Goal: Task Accomplishment & Management: Use online tool/utility

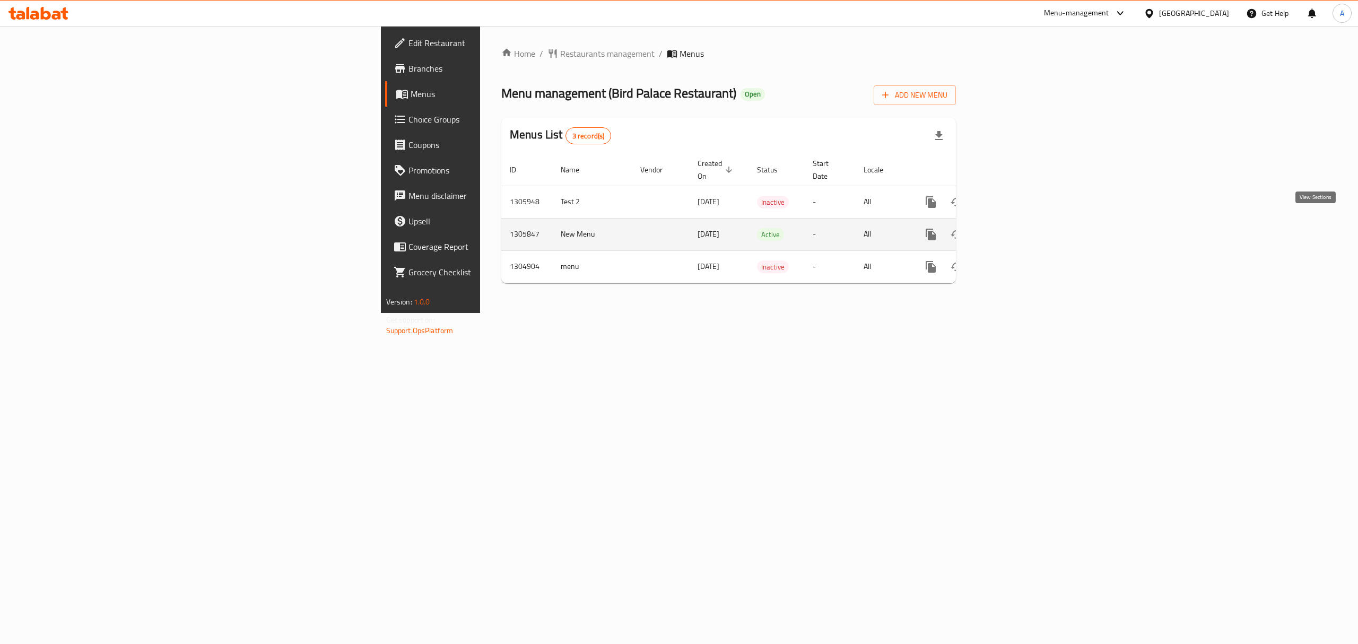
click at [1014, 228] on icon "enhanced table" at bounding box center [1007, 234] width 13 height 13
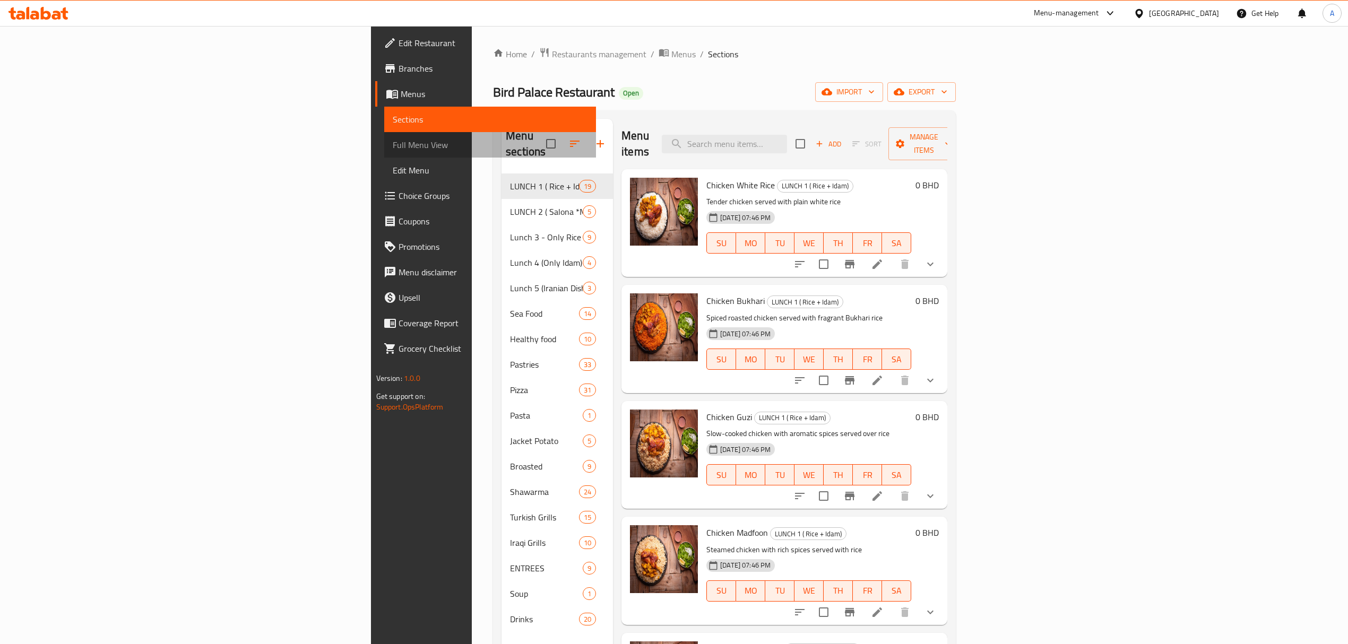
click at [393, 141] on span "Full Menu View" at bounding box center [490, 144] width 195 height 13
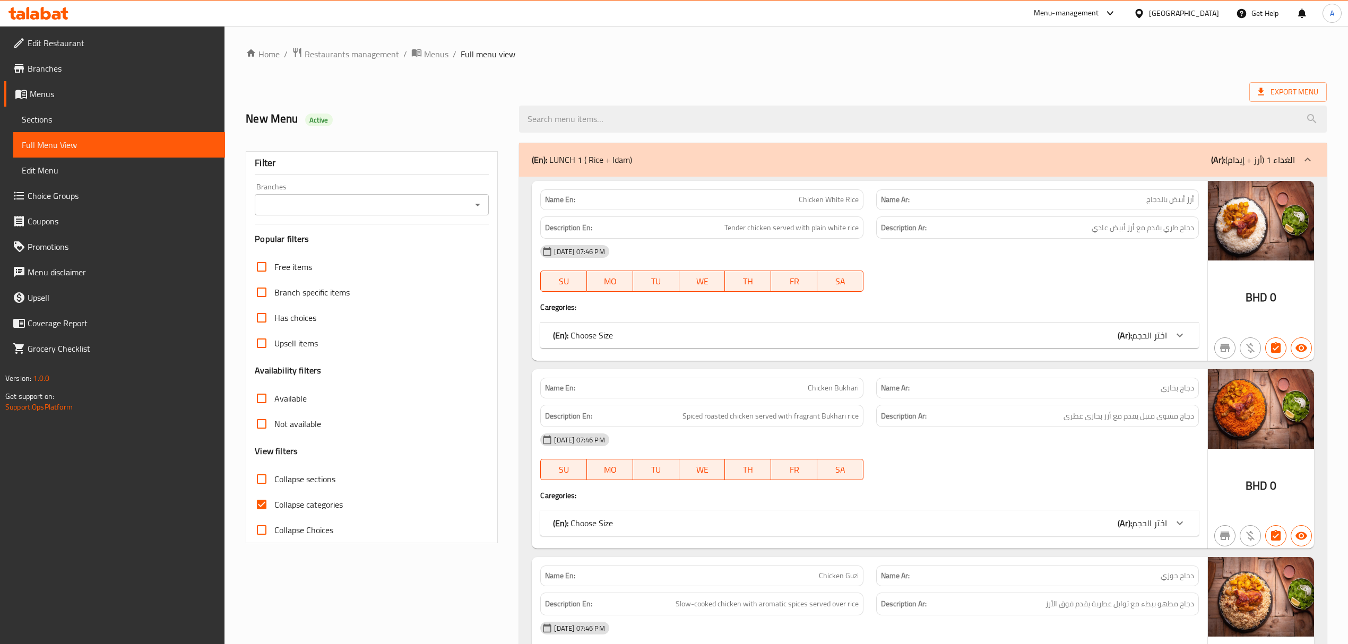
click at [444, 200] on input "Branches" at bounding box center [363, 204] width 210 height 15
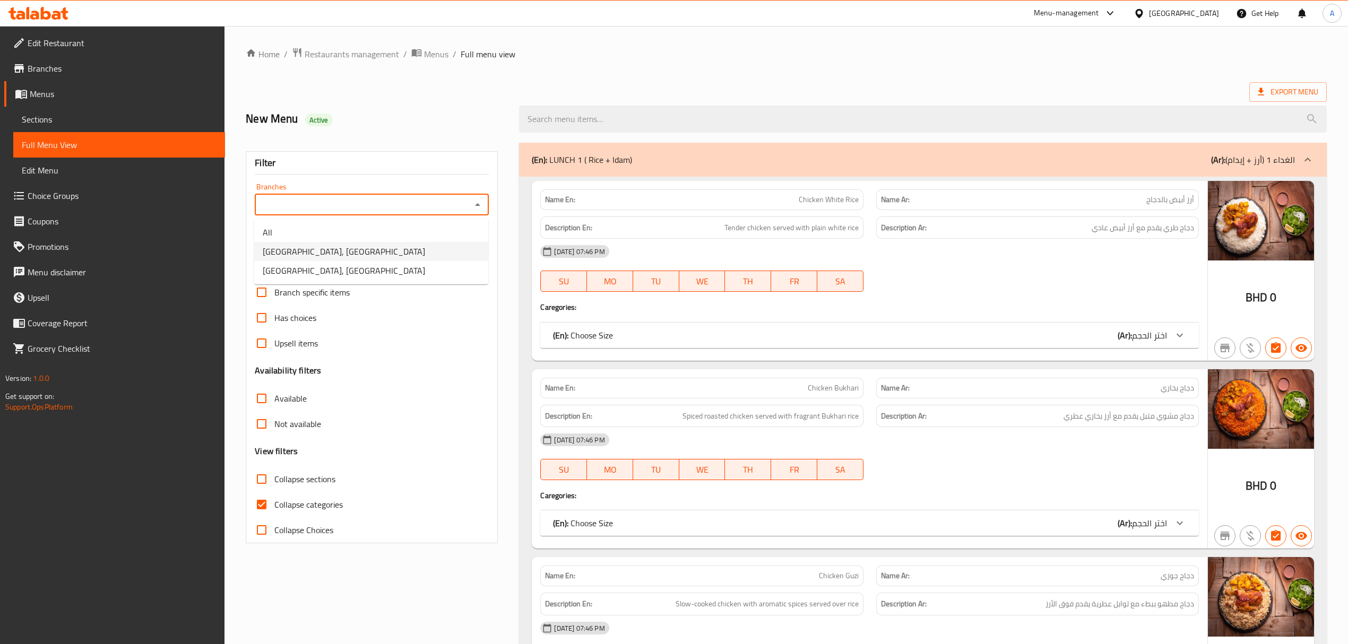
click at [383, 243] on li "[GEOGRAPHIC_DATA], [GEOGRAPHIC_DATA]" at bounding box center [371, 251] width 234 height 19
type input "[GEOGRAPHIC_DATA], [GEOGRAPHIC_DATA]"
click at [263, 509] on input "Collapse categories" at bounding box center [261, 504] width 25 height 25
checkbox input "false"
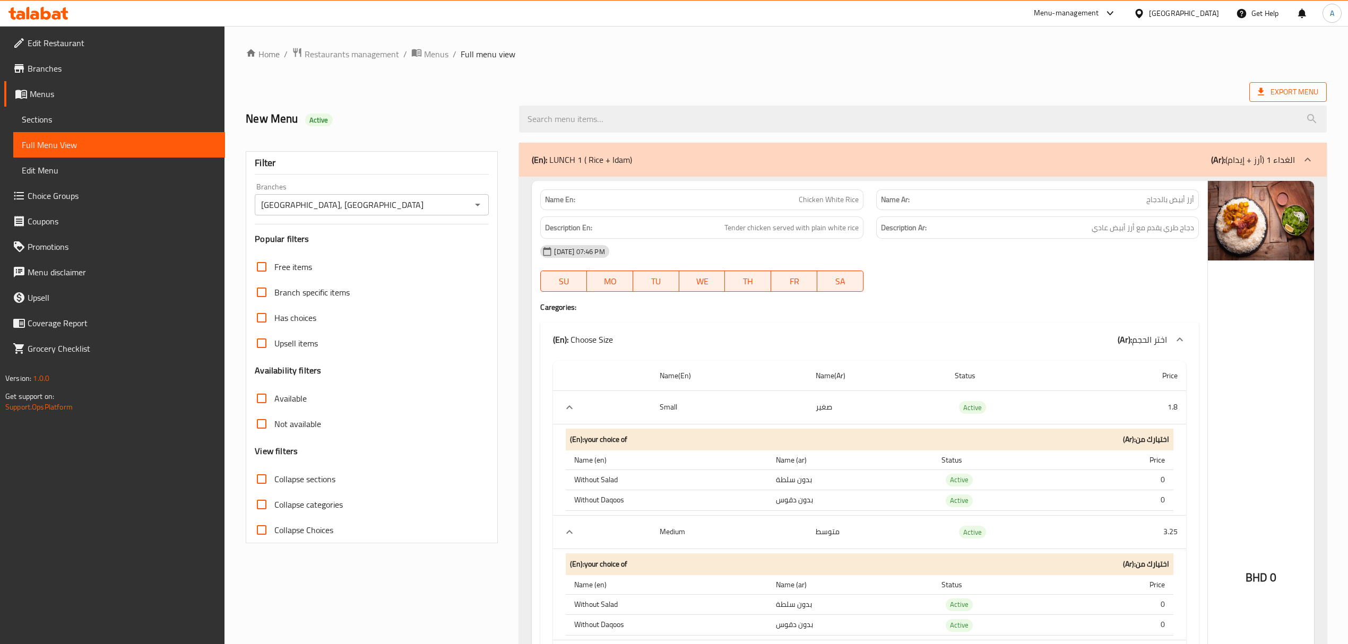
click at [1268, 91] on span "Export Menu" at bounding box center [1288, 91] width 60 height 13
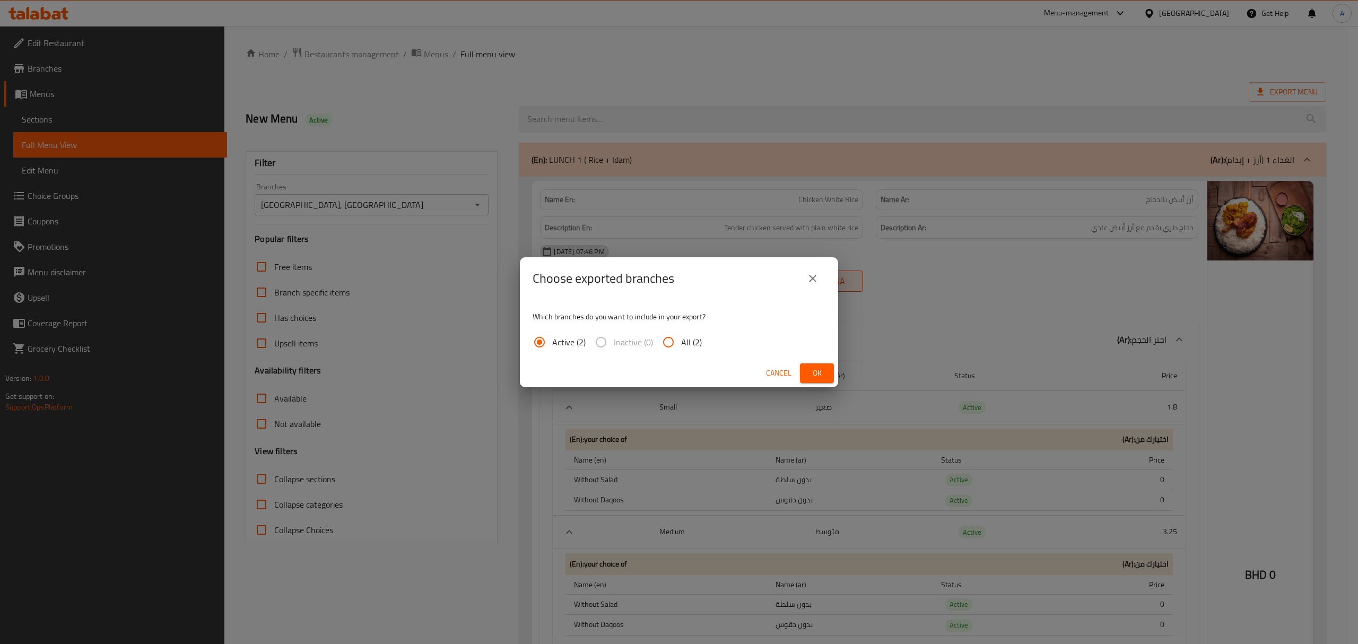
click at [681, 349] on span "All (2)" at bounding box center [691, 342] width 21 height 13
click at [681, 349] on input "All (2)" at bounding box center [668, 342] width 25 height 25
radio input "true"
click at [813, 371] on span "Ok" at bounding box center [817, 373] width 17 height 13
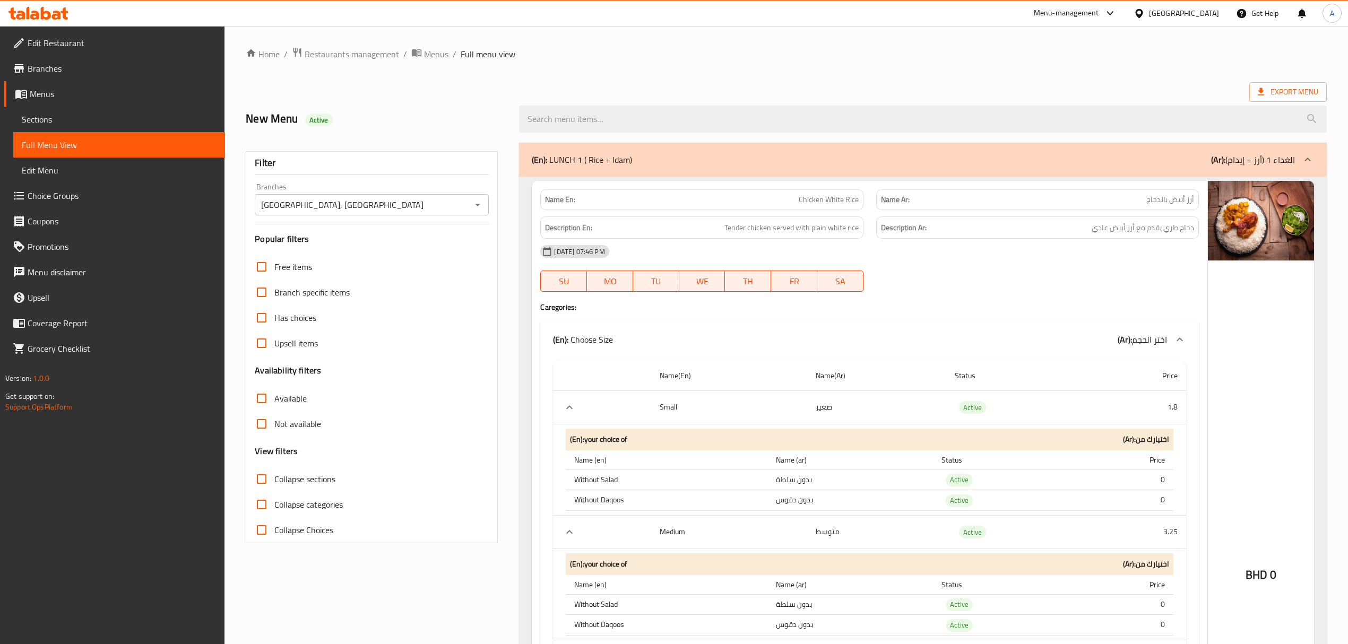
click at [851, 60] on ol "Home / Restaurants management / Menus / Full menu view" at bounding box center [786, 54] width 1081 height 14
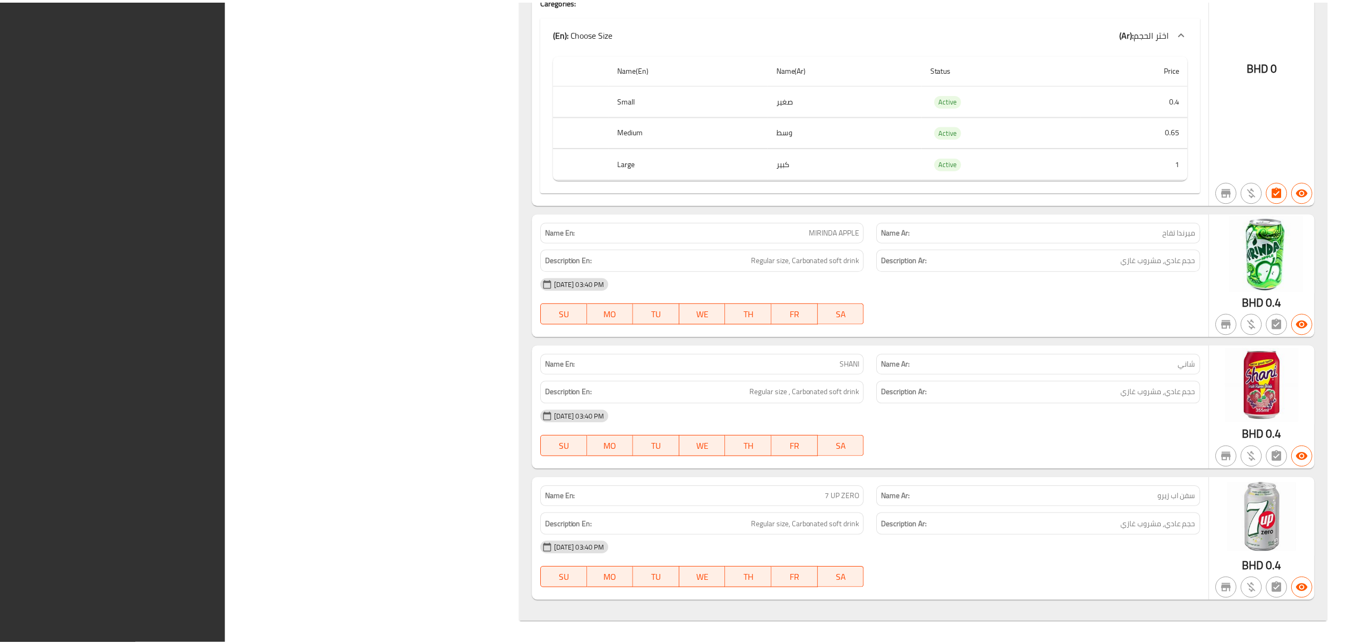
scroll to position [143029, 0]
